Goal: Check status: Check status

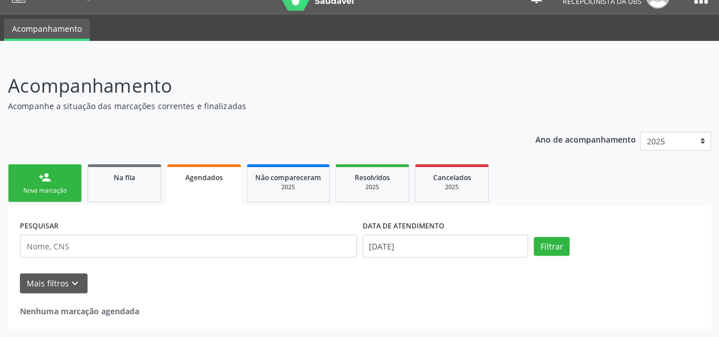
scroll to position [20, 0]
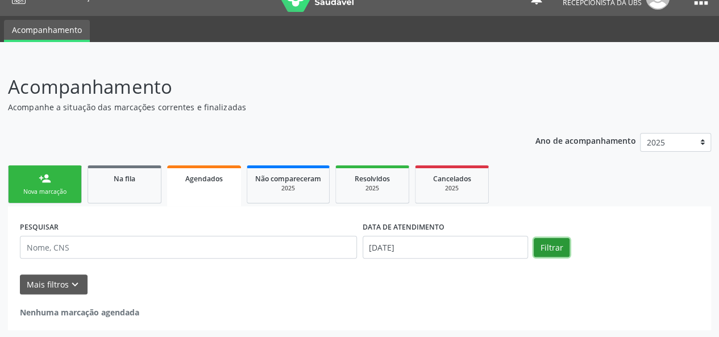
click at [556, 250] on button "Filtrar" at bounding box center [552, 247] width 36 height 19
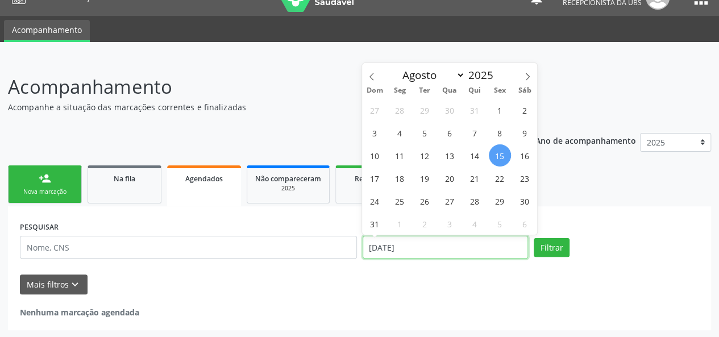
click at [443, 250] on input "[DATE]" at bounding box center [445, 247] width 165 height 23
click at [379, 72] on span at bounding box center [371, 72] width 19 height 19
select select "6"
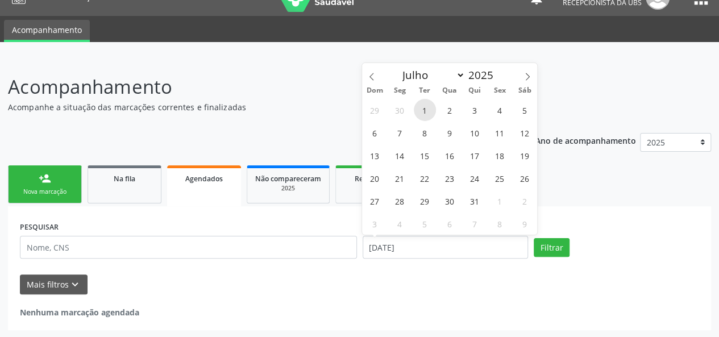
click at [423, 109] on span "1" at bounding box center [425, 110] width 22 height 22
type input "[DATE]"
click at [530, 77] on icon at bounding box center [528, 77] width 8 height 8
select select "7"
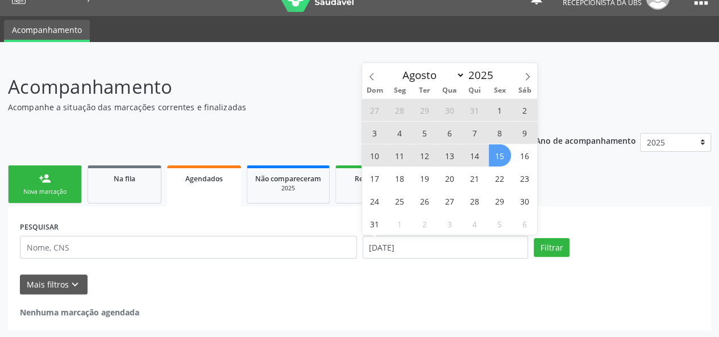
click at [506, 153] on span "15" at bounding box center [500, 155] width 22 height 22
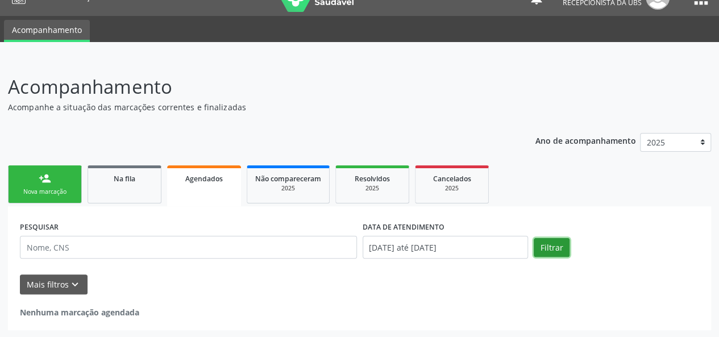
click at [547, 248] on button "Filtrar" at bounding box center [552, 247] width 36 height 19
